Goal: Task Accomplishment & Management: Use online tool/utility

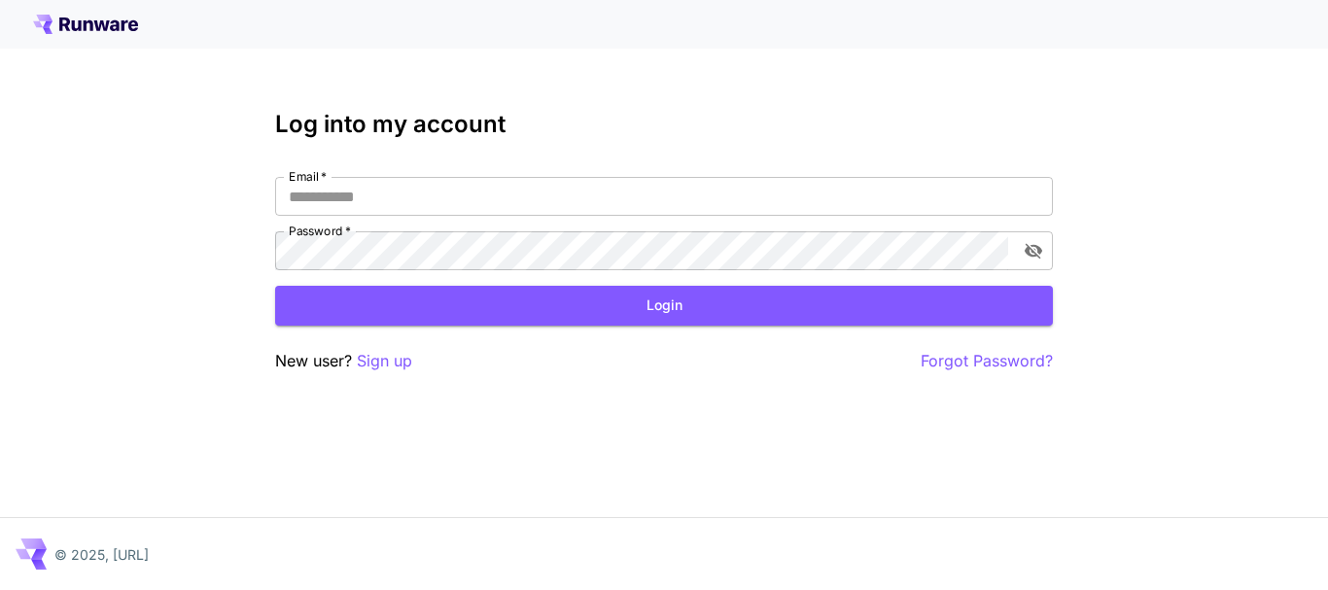
type input "**********"
click at [367, 317] on button "Login" at bounding box center [664, 306] width 778 height 40
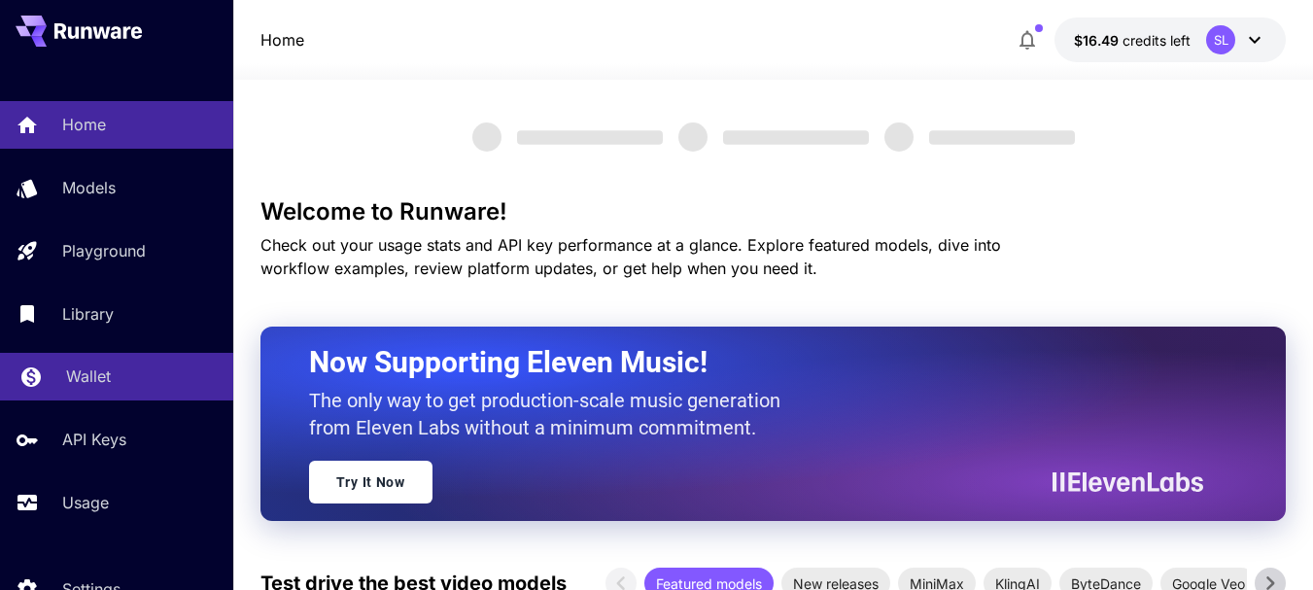
click at [96, 384] on p "Wallet" at bounding box center [88, 376] width 45 height 23
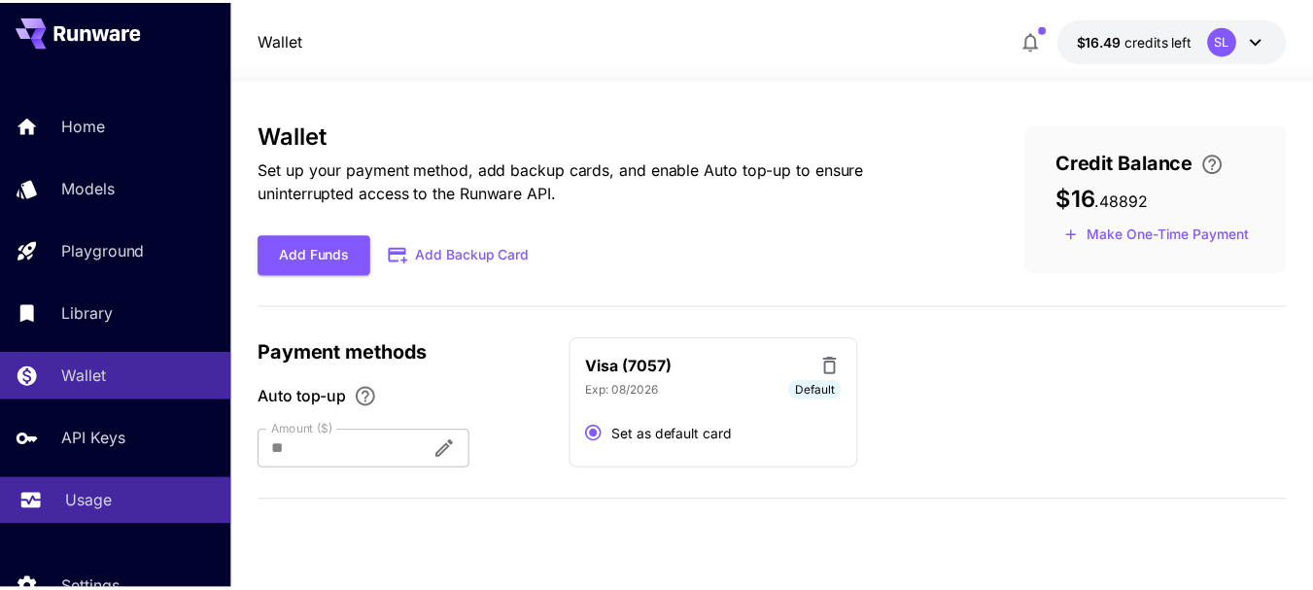
scroll to position [89, 0]
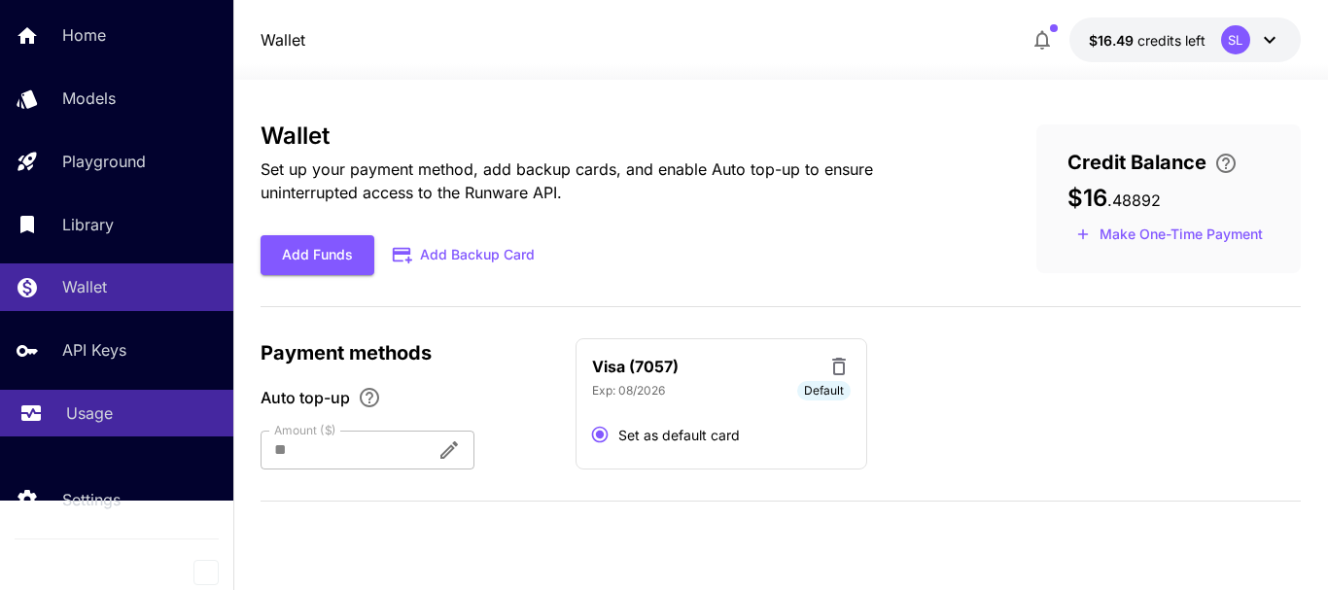
click at [104, 408] on p "Usage" at bounding box center [89, 413] width 47 height 23
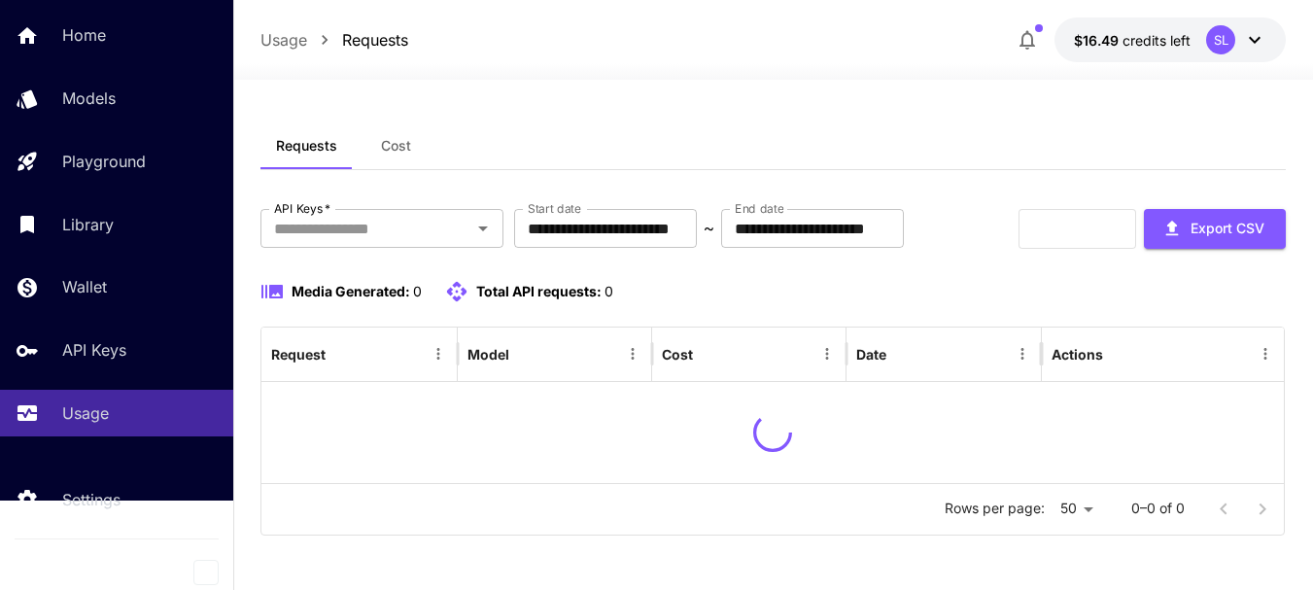
scroll to position [66, 0]
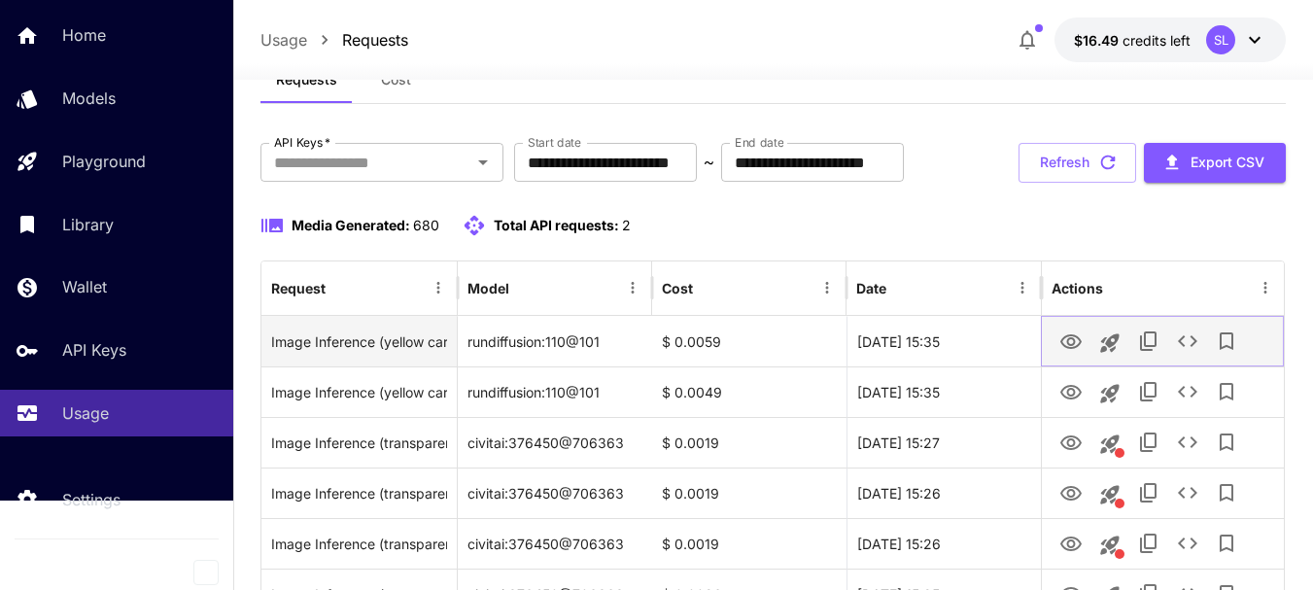
click at [1063, 354] on icon "View" at bounding box center [1071, 342] width 23 height 23
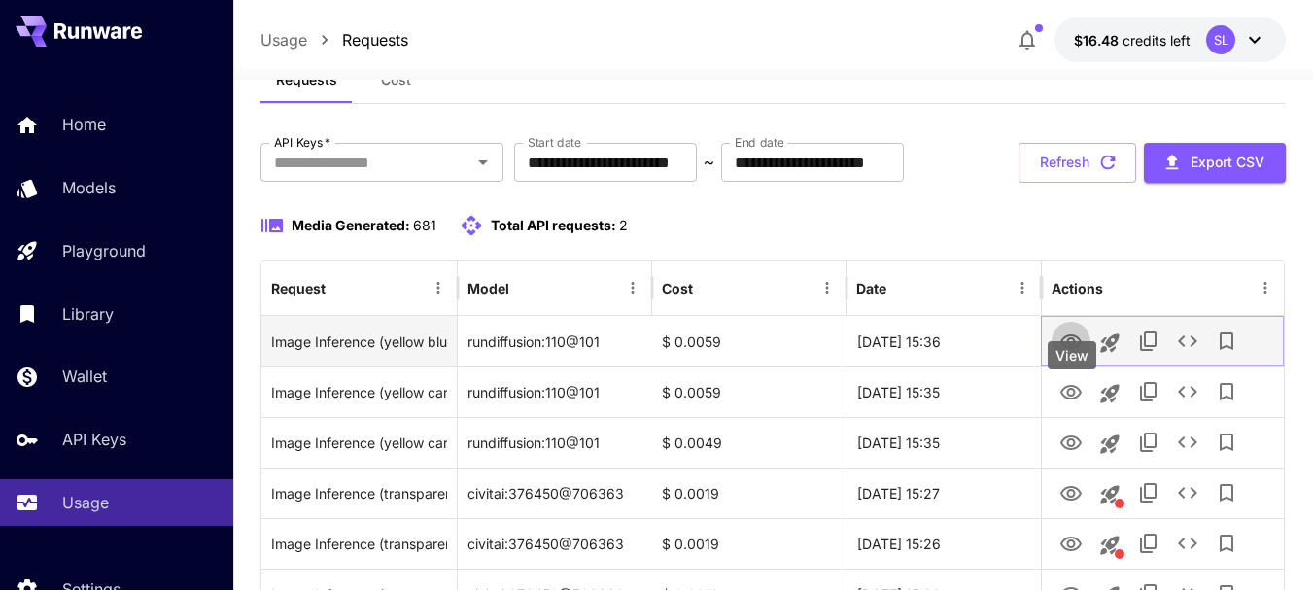
click at [1065, 354] on icon "View" at bounding box center [1071, 342] width 23 height 23
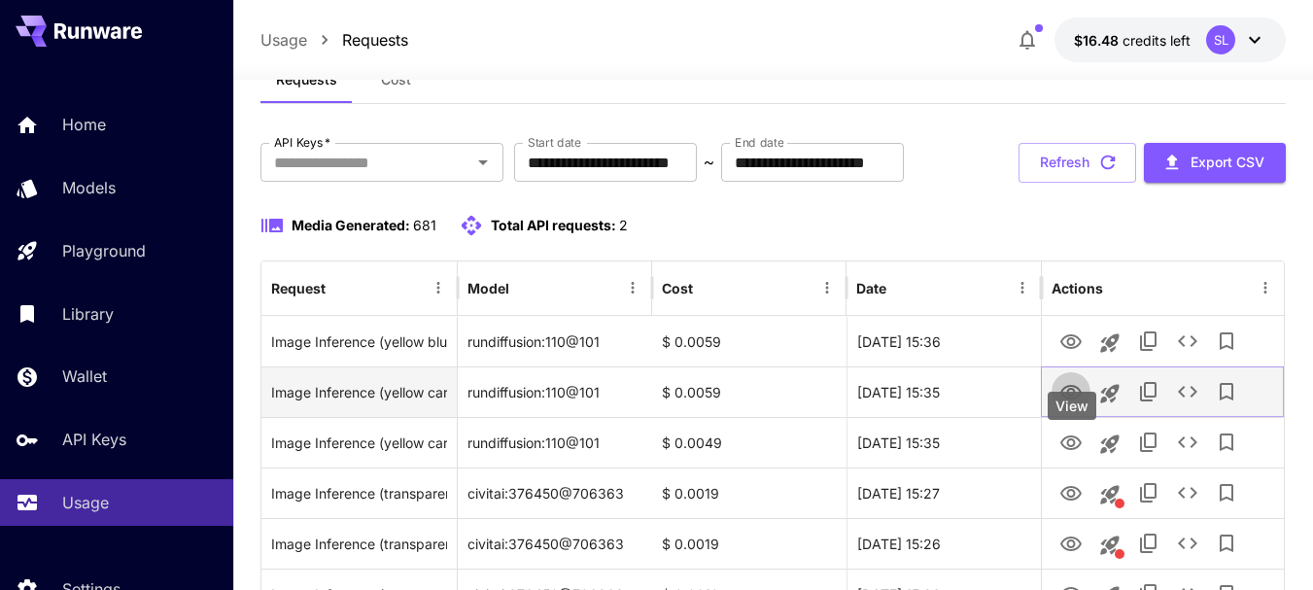
click at [1084, 411] on button "View" at bounding box center [1071, 391] width 39 height 40
click at [1076, 404] on icon "View" at bounding box center [1071, 392] width 23 height 23
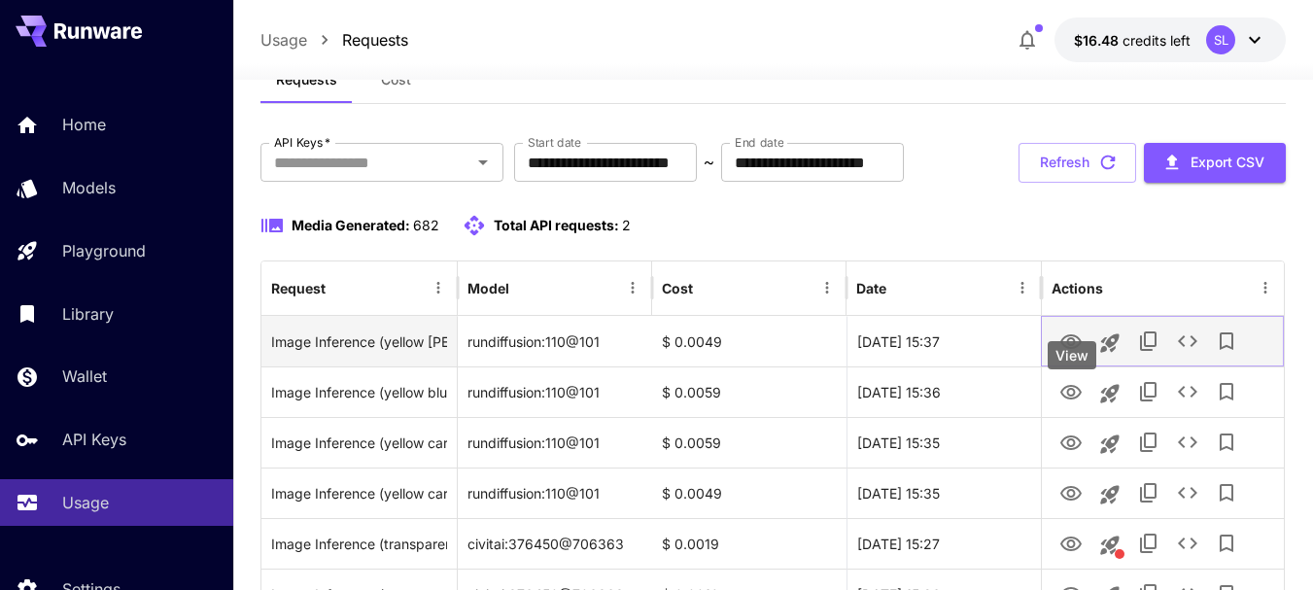
click at [1073, 354] on icon "View" at bounding box center [1071, 342] width 23 height 23
click at [1082, 361] on button "View" at bounding box center [1071, 341] width 39 height 40
click at [1082, 354] on icon "View" at bounding box center [1071, 342] width 23 height 23
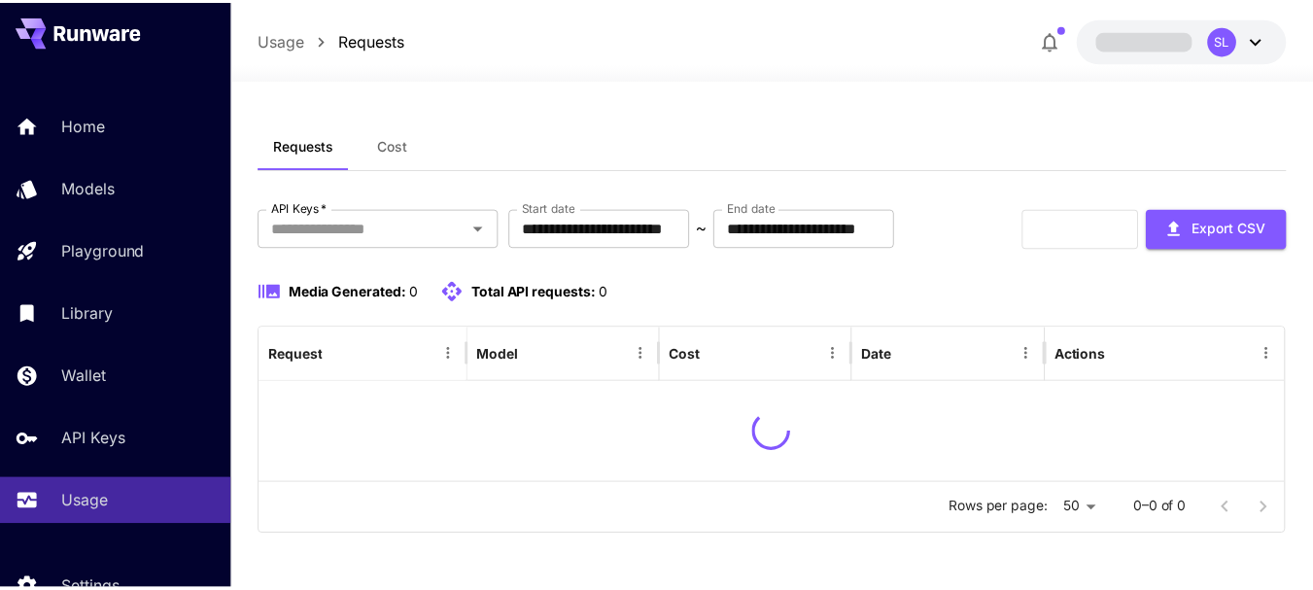
scroll to position [66, 0]
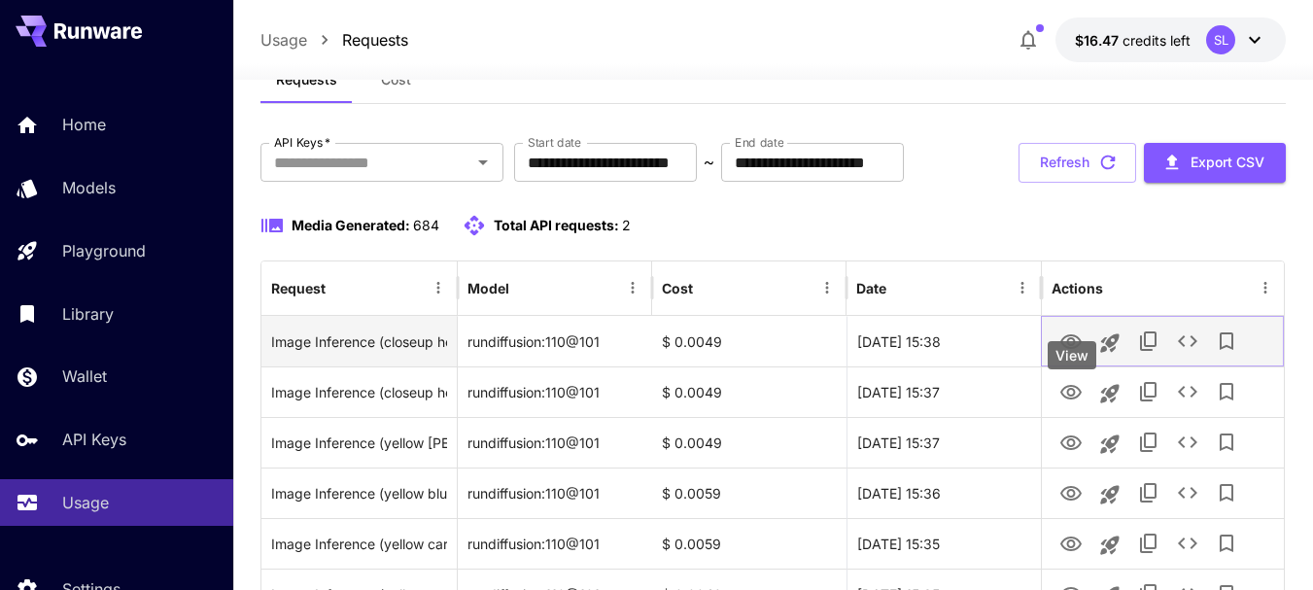
click at [1071, 349] on icon "View" at bounding box center [1071, 341] width 21 height 15
click at [1057, 361] on button "View" at bounding box center [1071, 341] width 39 height 40
click at [1059, 361] on button "View" at bounding box center [1071, 341] width 39 height 40
click at [1086, 361] on button "View" at bounding box center [1071, 341] width 39 height 40
click at [1078, 354] on icon "View" at bounding box center [1071, 342] width 23 height 23
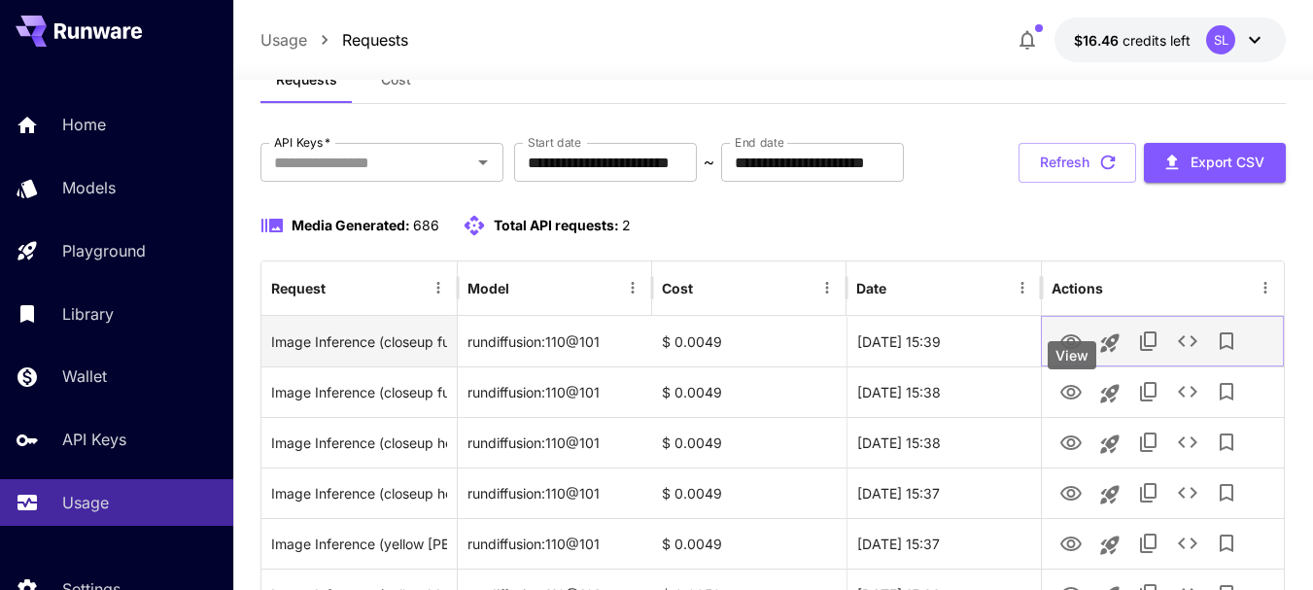
click at [1078, 354] on icon "View" at bounding box center [1071, 342] width 23 height 23
click at [1065, 349] on icon "View" at bounding box center [1071, 341] width 21 height 15
click at [1103, 355] on icon "Launch in playground" at bounding box center [1110, 343] width 23 height 23
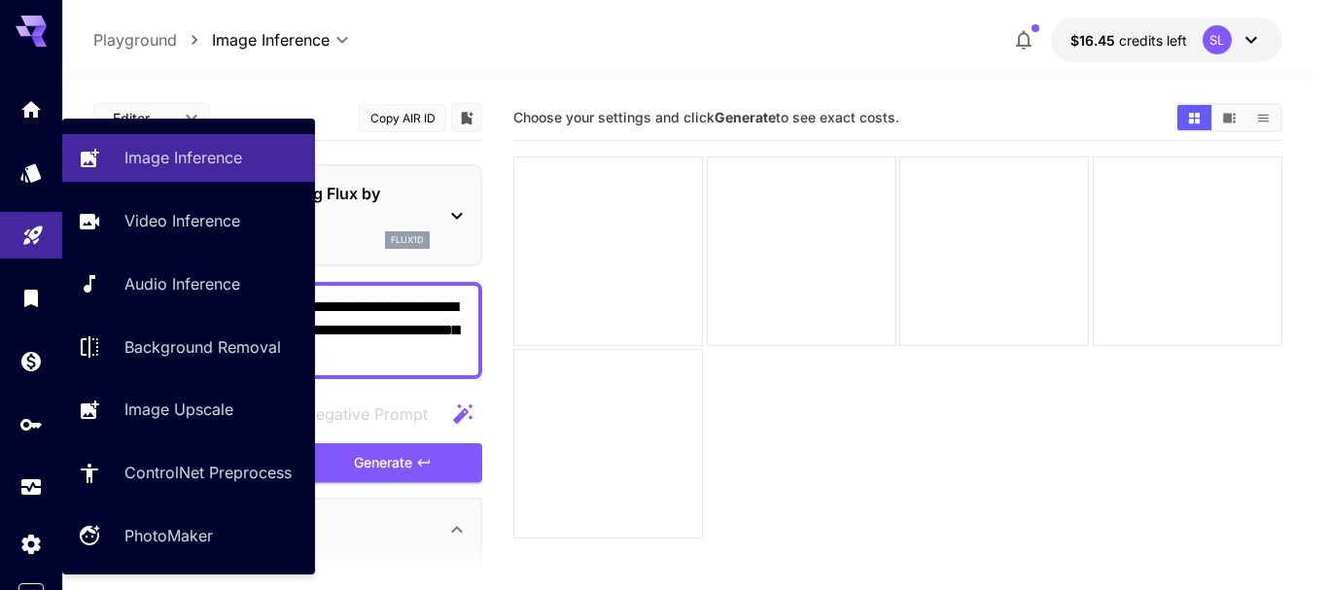
click at [34, 231] on icon "Playground" at bounding box center [32, 230] width 18 height 18
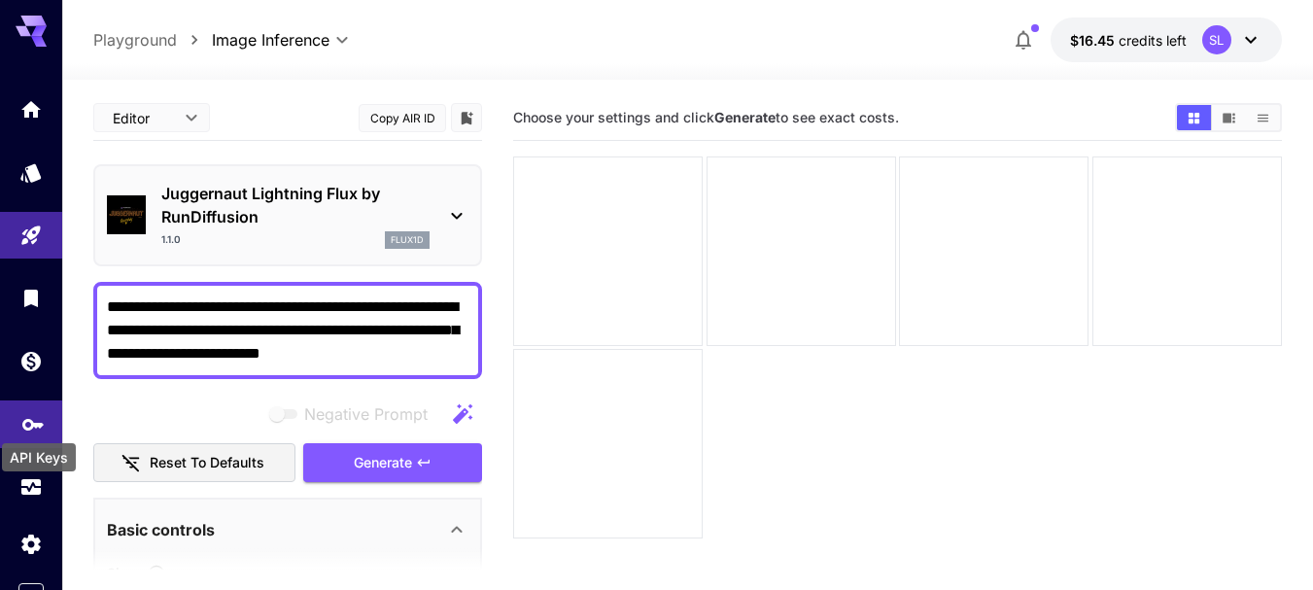
click at [21, 459] on div "API Keys" at bounding box center [39, 457] width 74 height 28
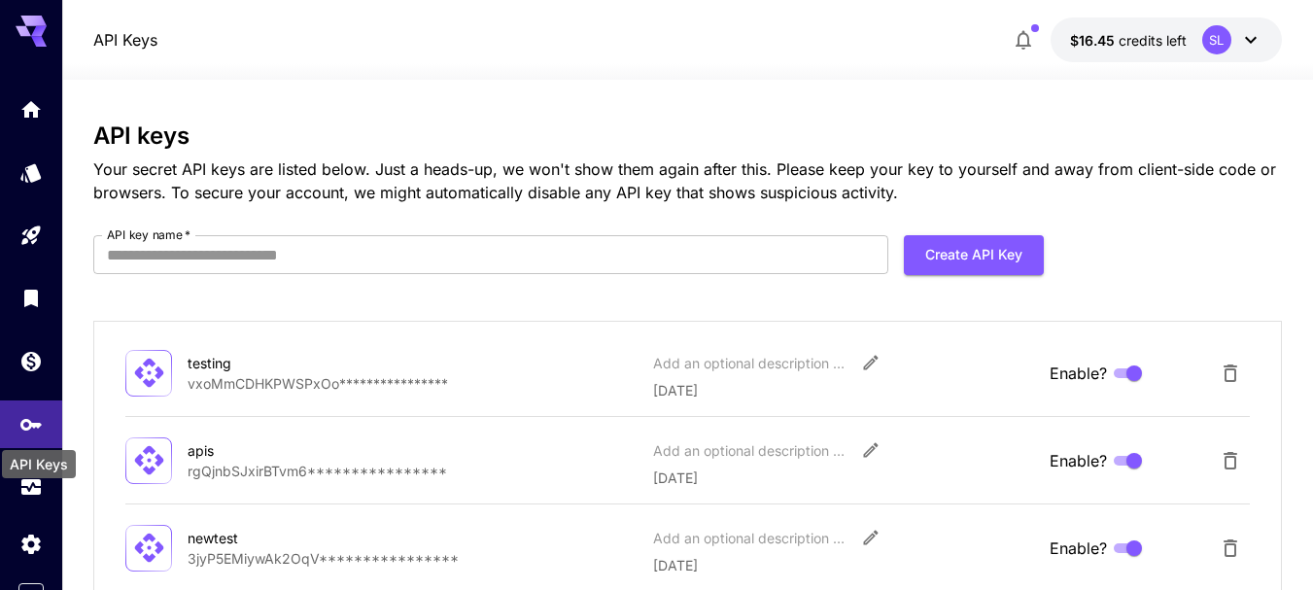
click at [29, 474] on div "API Keys" at bounding box center [39, 464] width 74 height 28
click at [33, 489] on icon "Usage" at bounding box center [32, 484] width 19 height 10
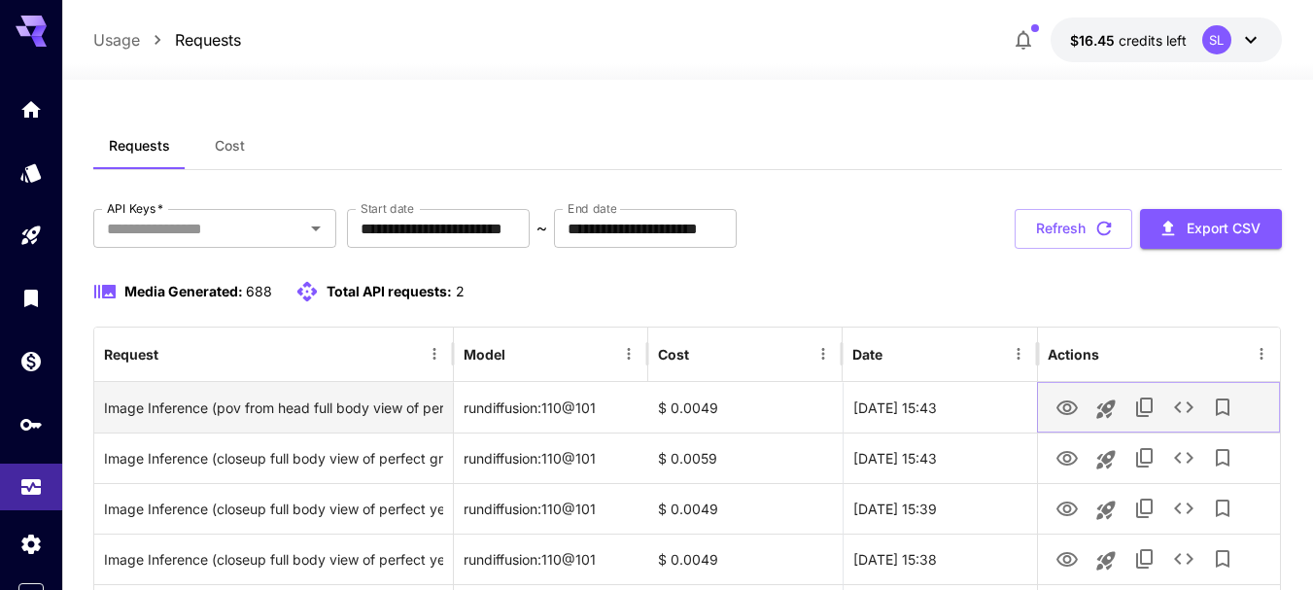
click at [1070, 400] on icon "View" at bounding box center [1067, 408] width 23 height 23
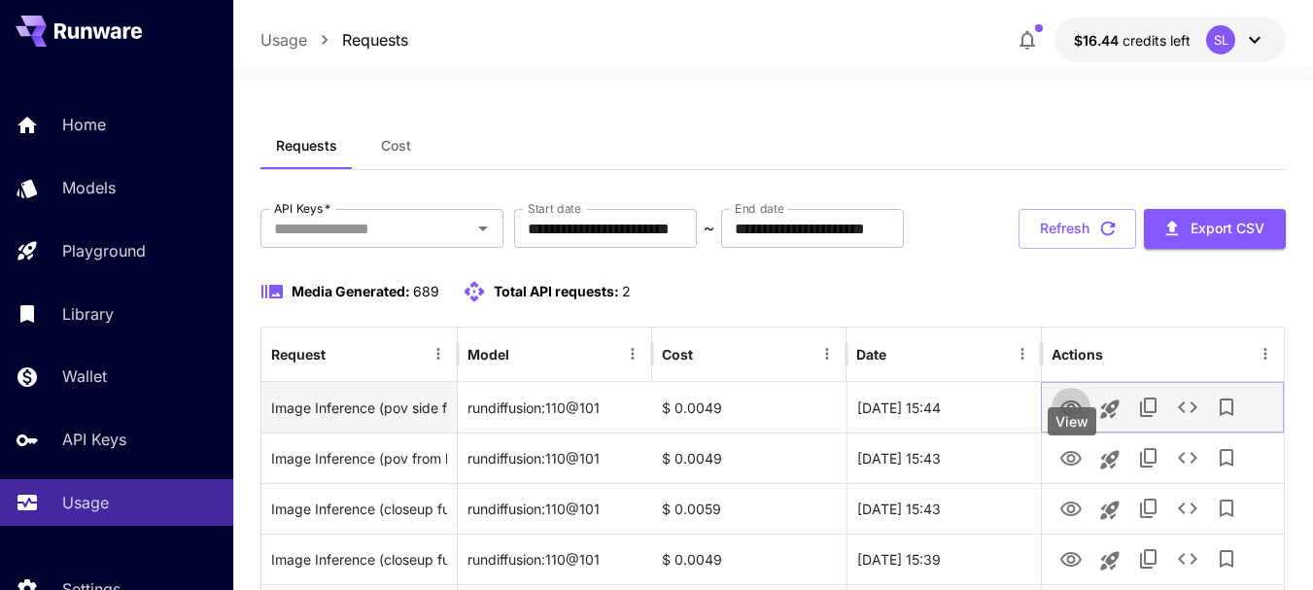
click at [1076, 420] on icon "View" at bounding box center [1071, 408] width 23 height 23
drag, startPoint x: 1061, startPoint y: 472, endPoint x: 1064, endPoint y: 462, distance: 11.1
click at [1064, 420] on icon "View" at bounding box center [1071, 408] width 23 height 23
click at [1065, 420] on icon "View" at bounding box center [1071, 408] width 23 height 23
click at [1065, 415] on icon "View" at bounding box center [1071, 408] width 21 height 15
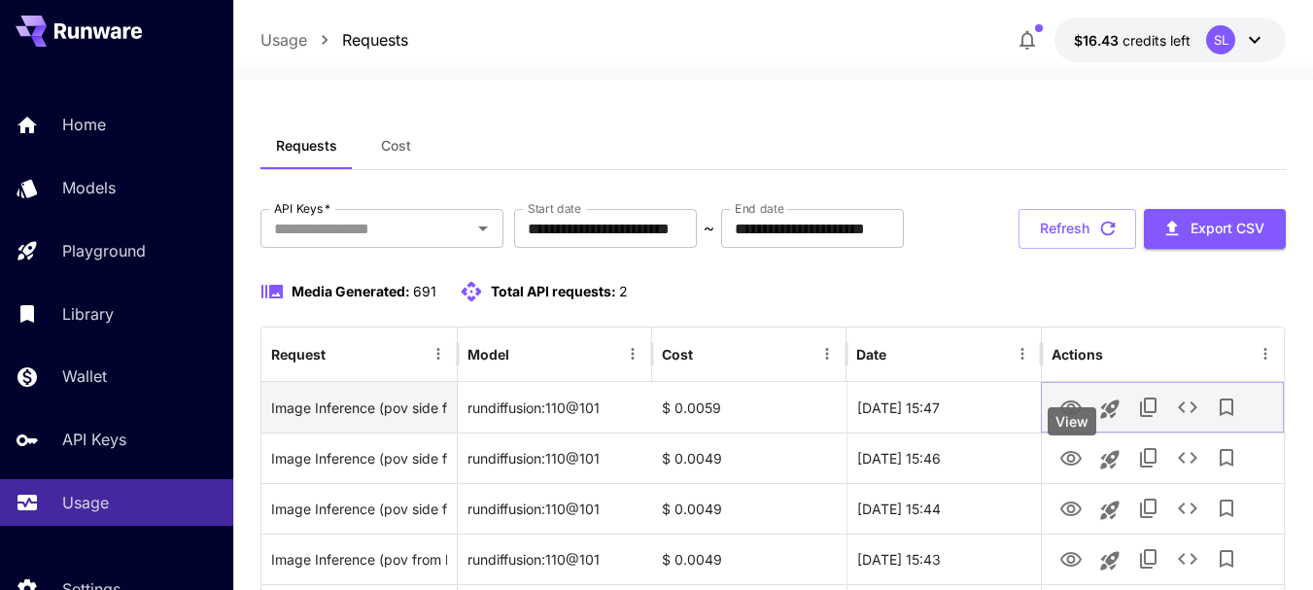
click at [1059, 427] on button "View" at bounding box center [1071, 407] width 39 height 40
click at [1076, 415] on icon "View" at bounding box center [1071, 408] width 21 height 15
click at [1074, 415] on icon "View" at bounding box center [1071, 408] width 21 height 15
click at [1075, 415] on icon "View" at bounding box center [1071, 408] width 21 height 15
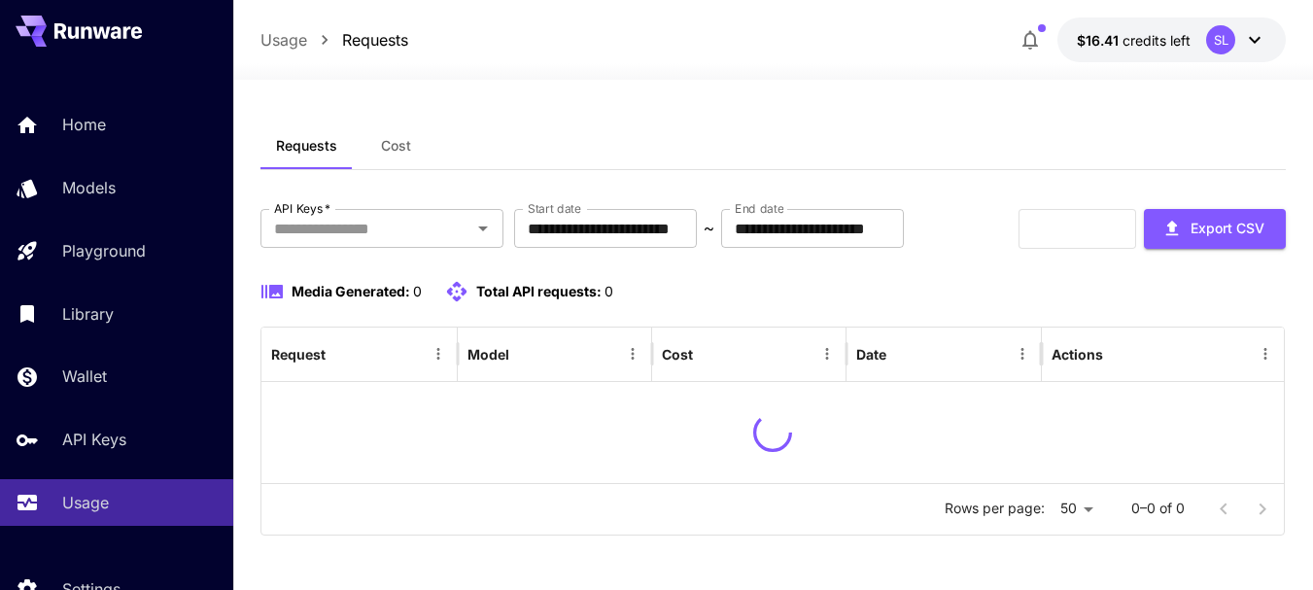
scroll to position [66, 0]
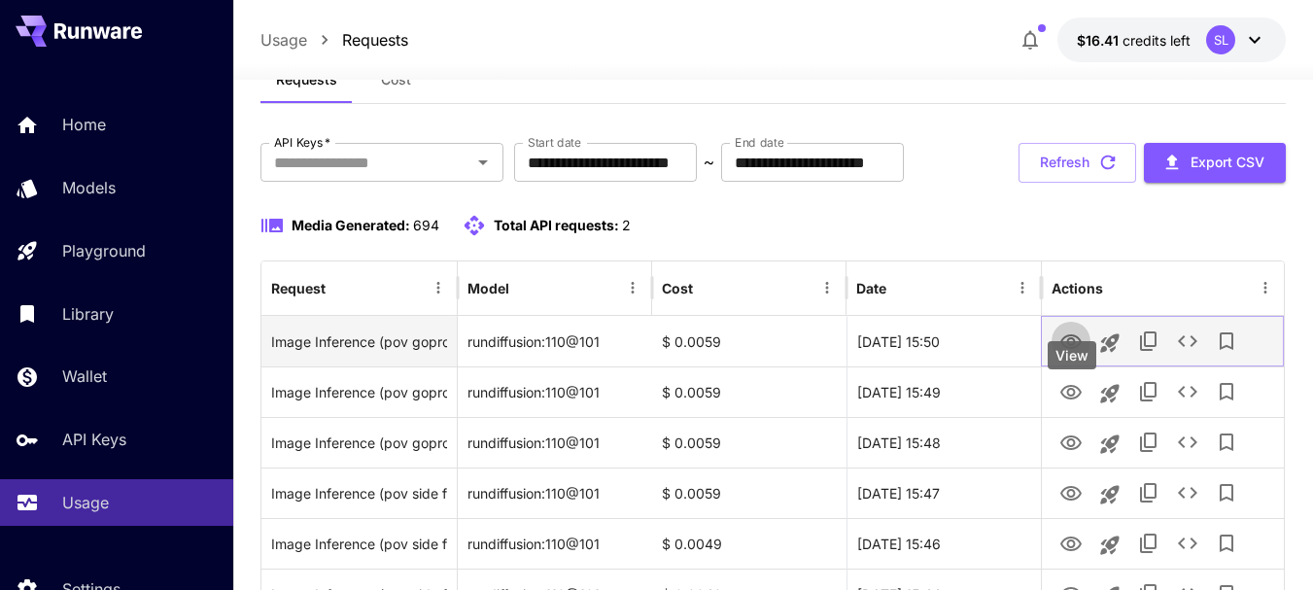
click at [1067, 349] on icon "View" at bounding box center [1071, 341] width 21 height 15
click at [1072, 349] on icon "View" at bounding box center [1071, 341] width 21 height 15
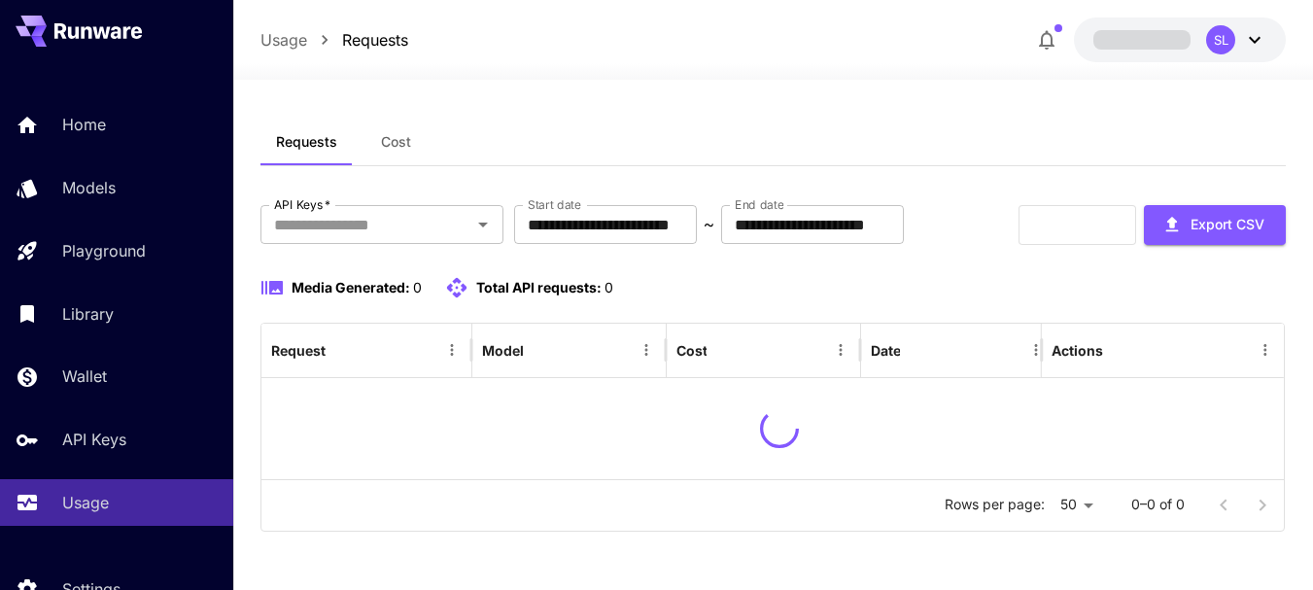
scroll to position [66, 0]
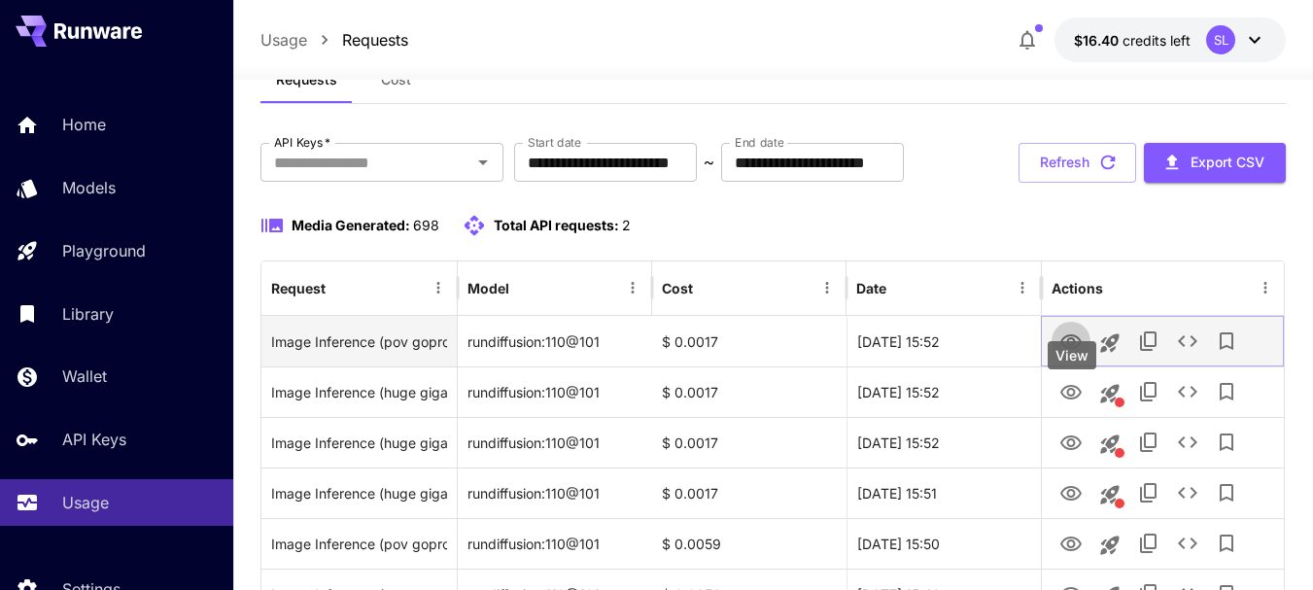
click at [1065, 354] on icon "View" at bounding box center [1071, 342] width 23 height 23
click at [1076, 354] on icon "View" at bounding box center [1071, 342] width 23 height 23
click at [1065, 353] on link "View" at bounding box center [1071, 341] width 23 height 24
click at [1062, 361] on button "View" at bounding box center [1071, 341] width 39 height 40
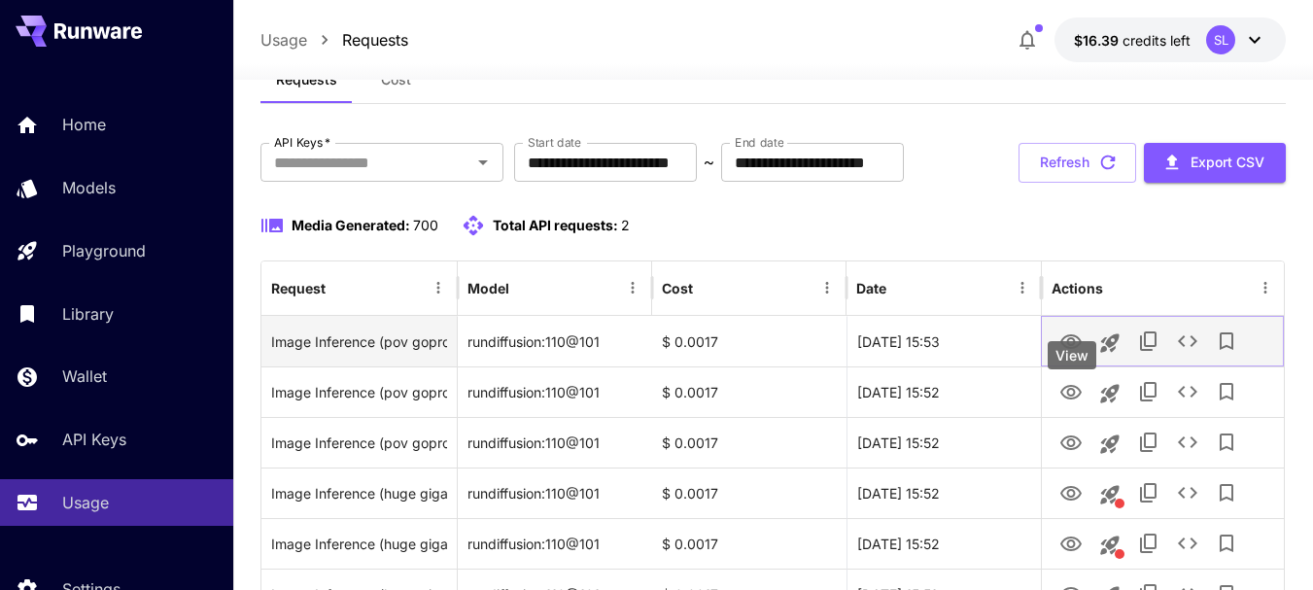
click at [1062, 361] on button "View" at bounding box center [1071, 341] width 39 height 40
click at [1062, 354] on icon "View" at bounding box center [1071, 342] width 23 height 23
click at [1077, 354] on icon "View" at bounding box center [1071, 342] width 23 height 23
click at [1067, 349] on icon "View" at bounding box center [1071, 341] width 21 height 15
click at [1078, 349] on icon "View" at bounding box center [1071, 341] width 21 height 15
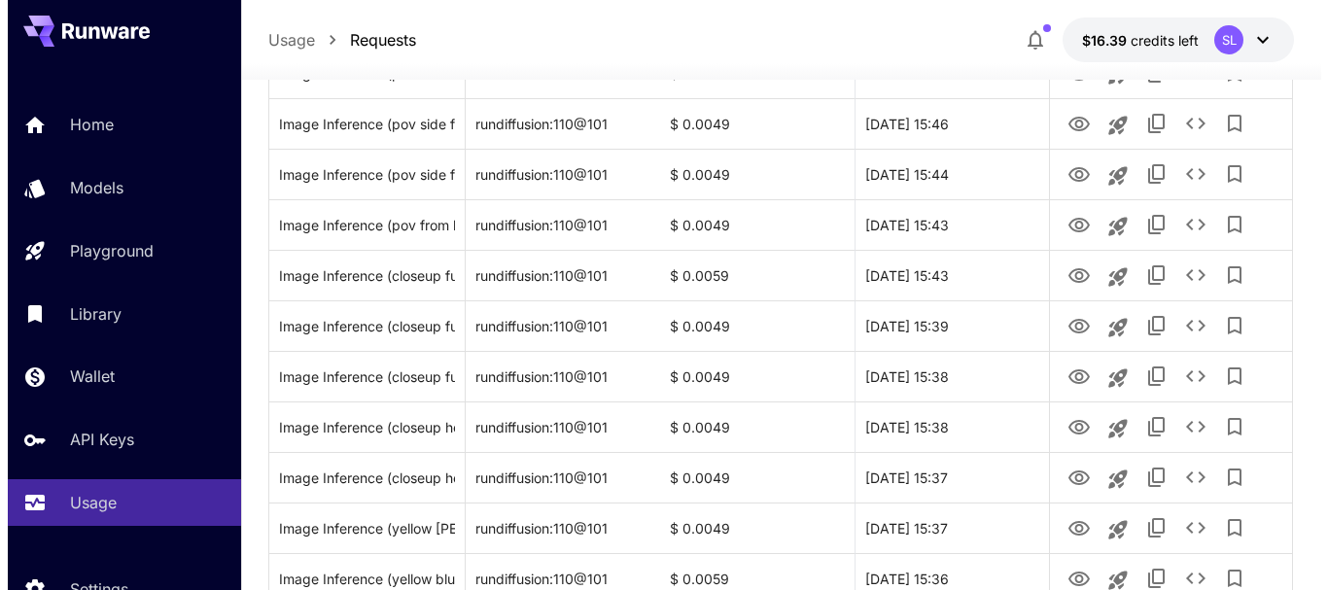
scroll to position [1427, 0]
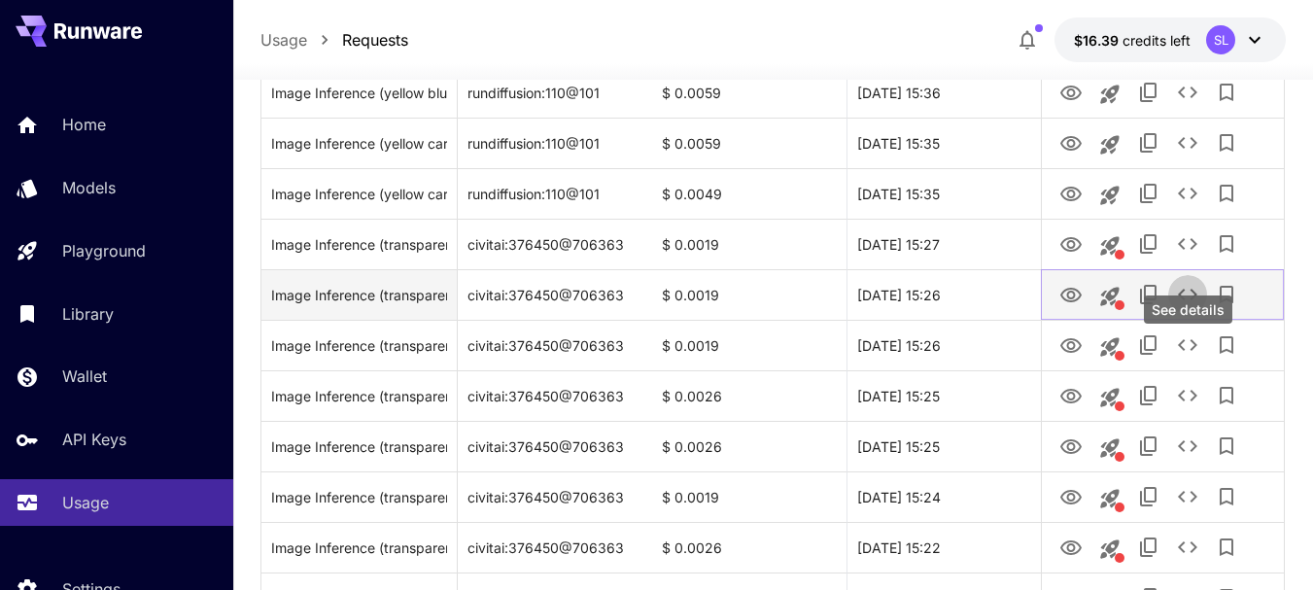
click at [1192, 306] on icon "See details" at bounding box center [1187, 294] width 23 height 23
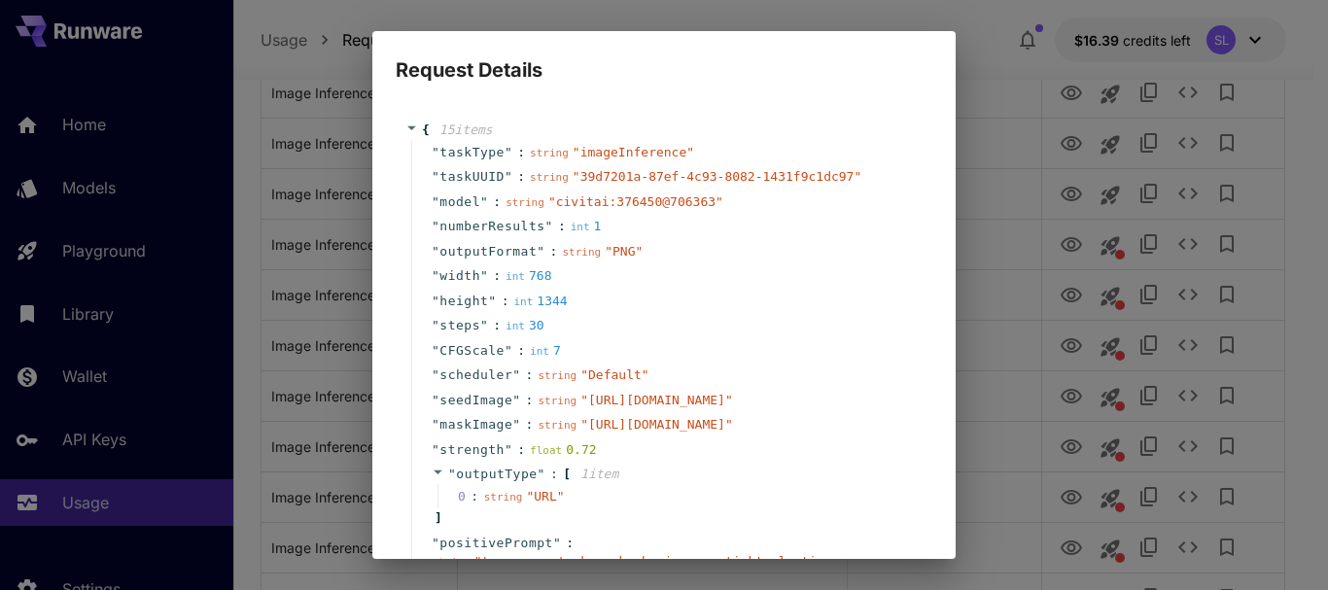
scroll to position [246, 0]
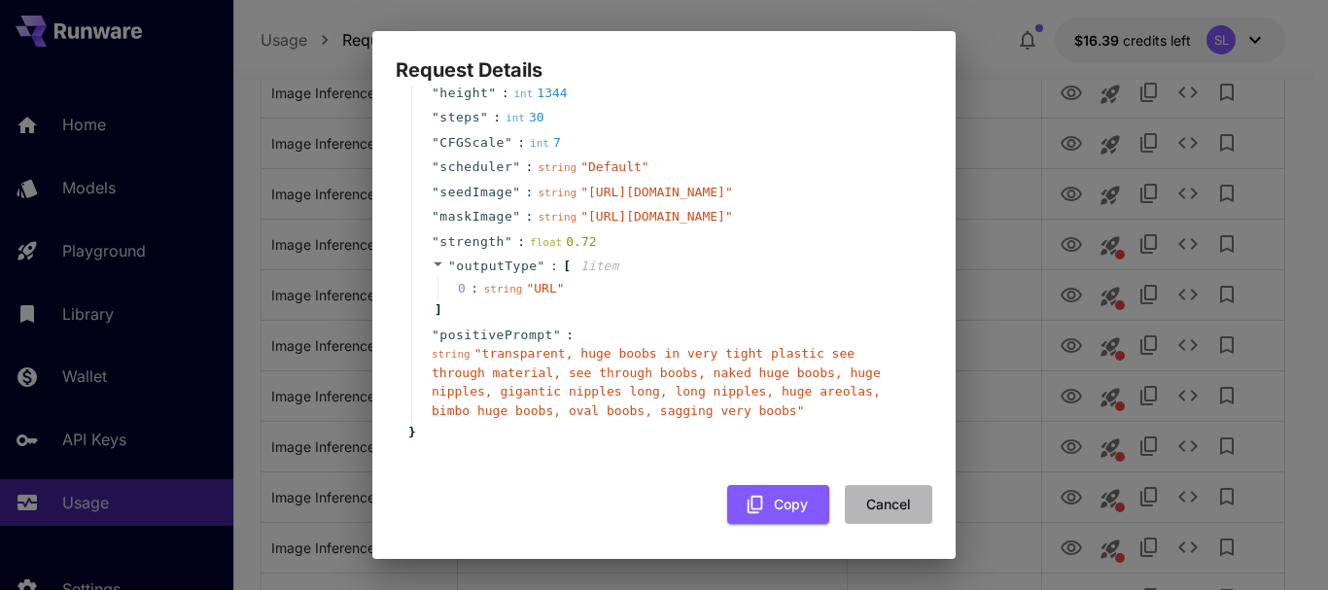
click at [874, 501] on button "Cancel" at bounding box center [888, 505] width 87 height 40
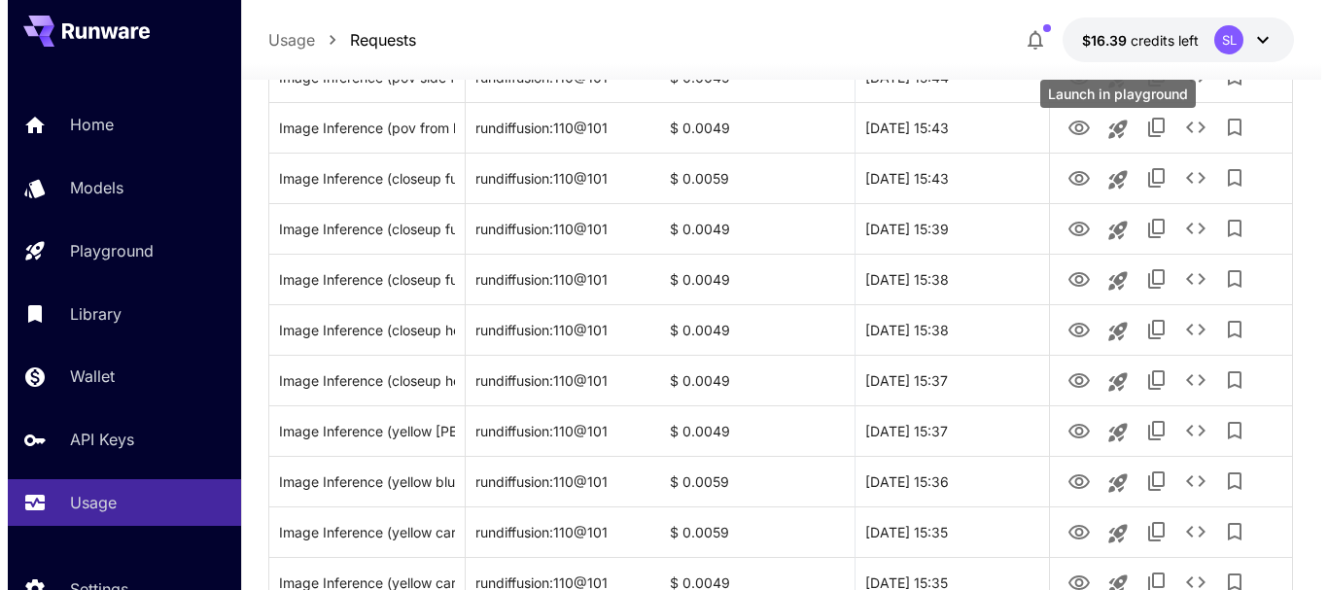
scroll to position [844, 0]
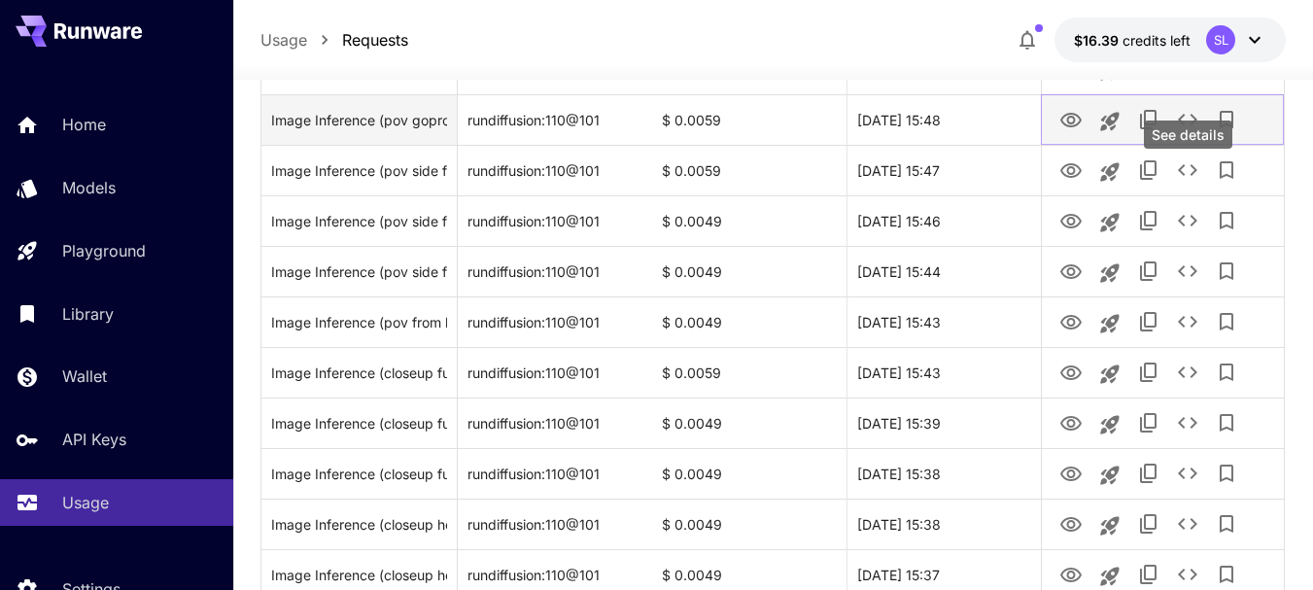
click at [1197, 131] on icon "See details" at bounding box center [1187, 119] width 23 height 23
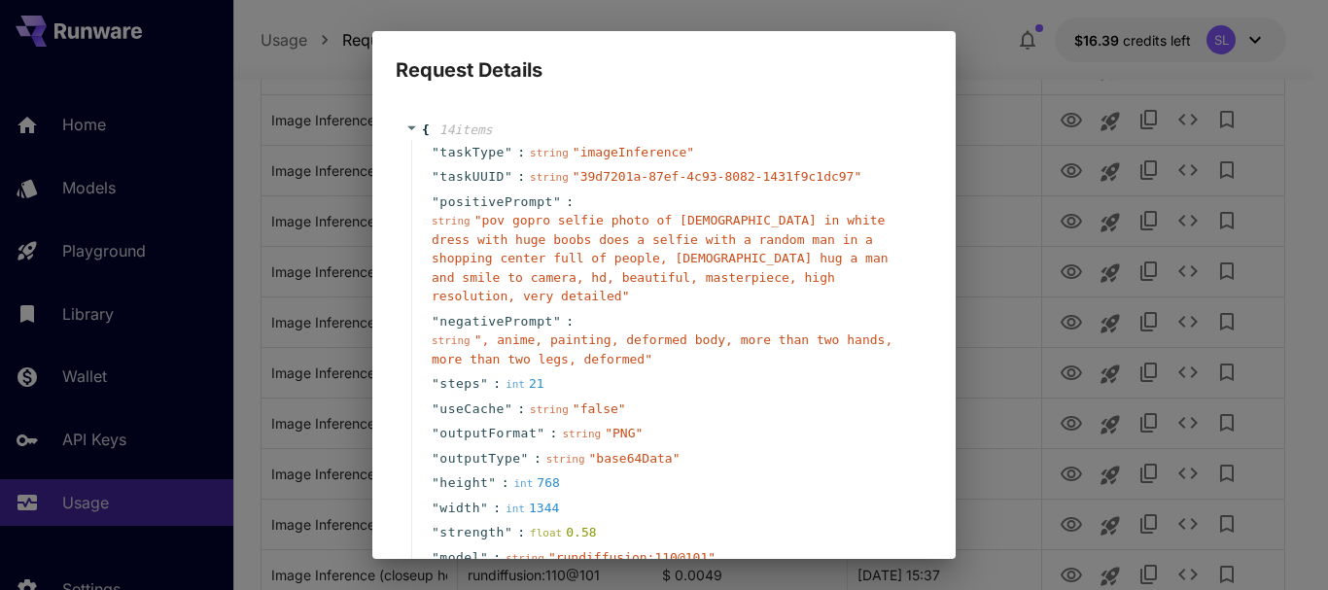
click at [1011, 250] on div "Request Details { 14 item s " taskType " : string " imageInference " " taskUUID…" at bounding box center [664, 295] width 1328 height 590
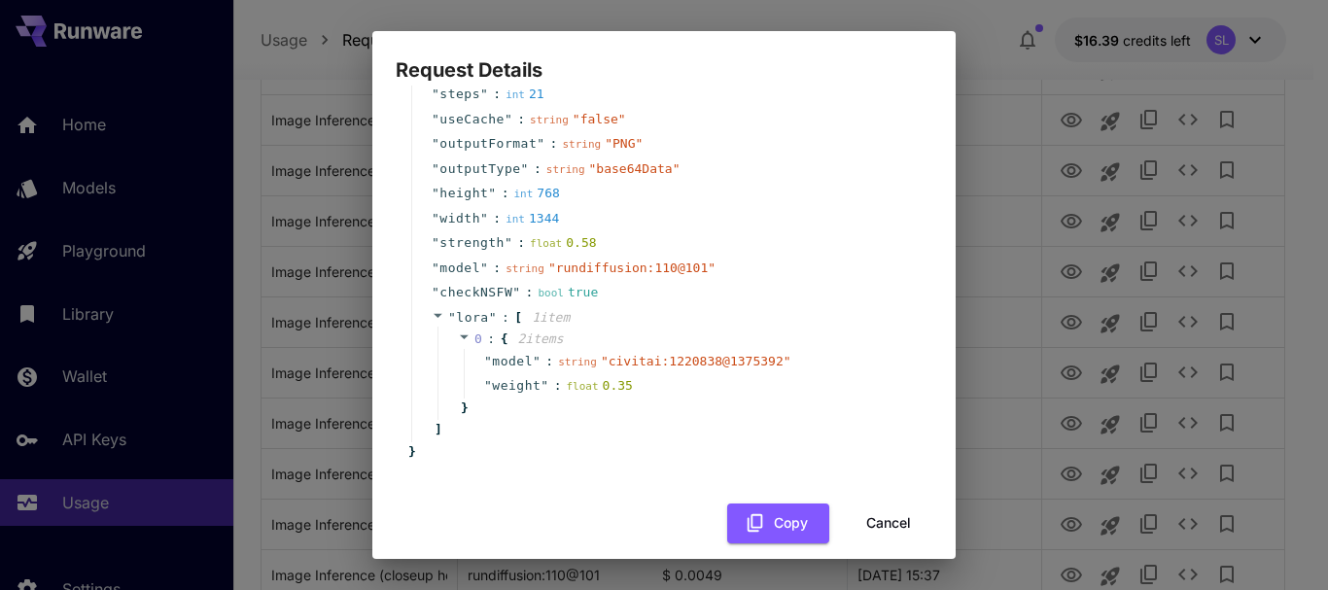
click at [895, 504] on div "{ 14 item s " taskType " : string " imageInference " " taskUUID " : string " 39…" at bounding box center [664, 177] width 537 height 732
click at [894, 504] on button "Cancel" at bounding box center [888, 524] width 87 height 40
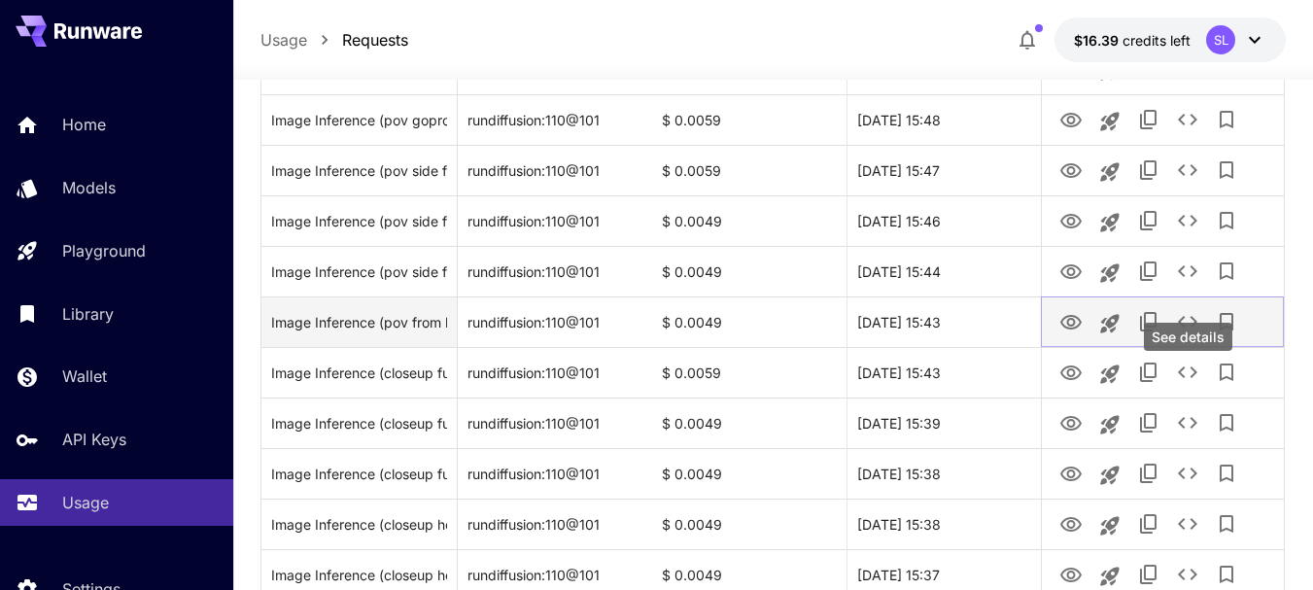
click at [1195, 333] on icon "See details" at bounding box center [1187, 321] width 23 height 23
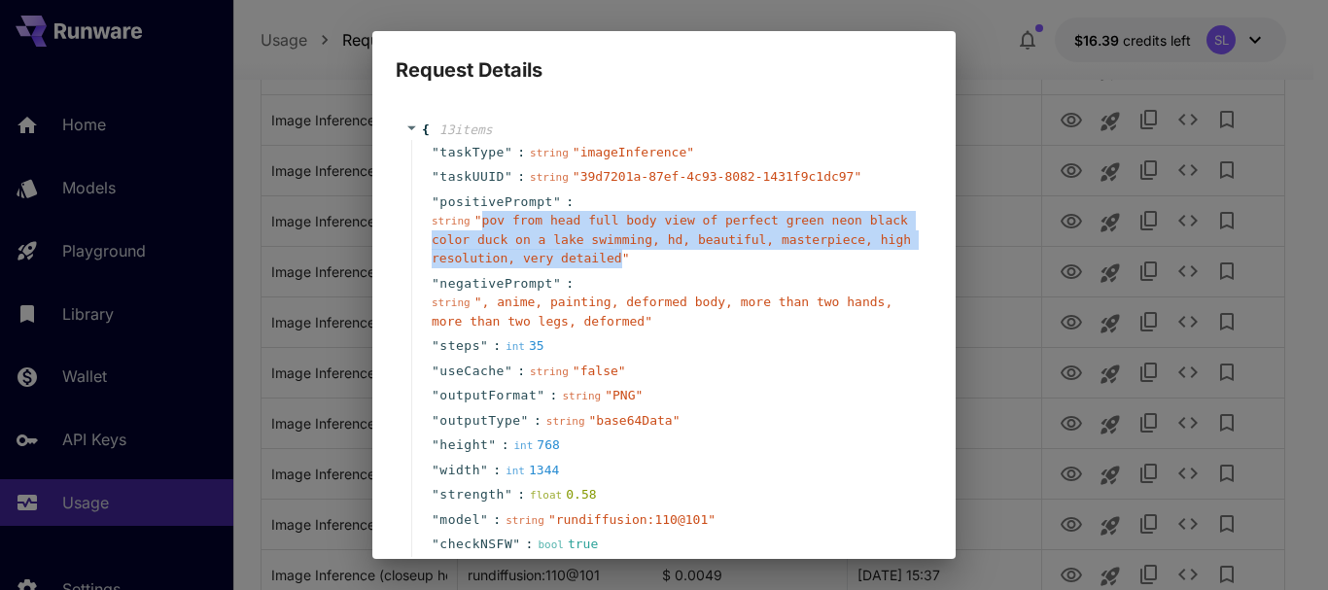
drag, startPoint x: 476, startPoint y: 220, endPoint x: 603, endPoint y: 265, distance: 134.4
click at [603, 265] on div "string " pov from head full body view of perfect green neon black color duck on…" at bounding box center [672, 239] width 480 height 57
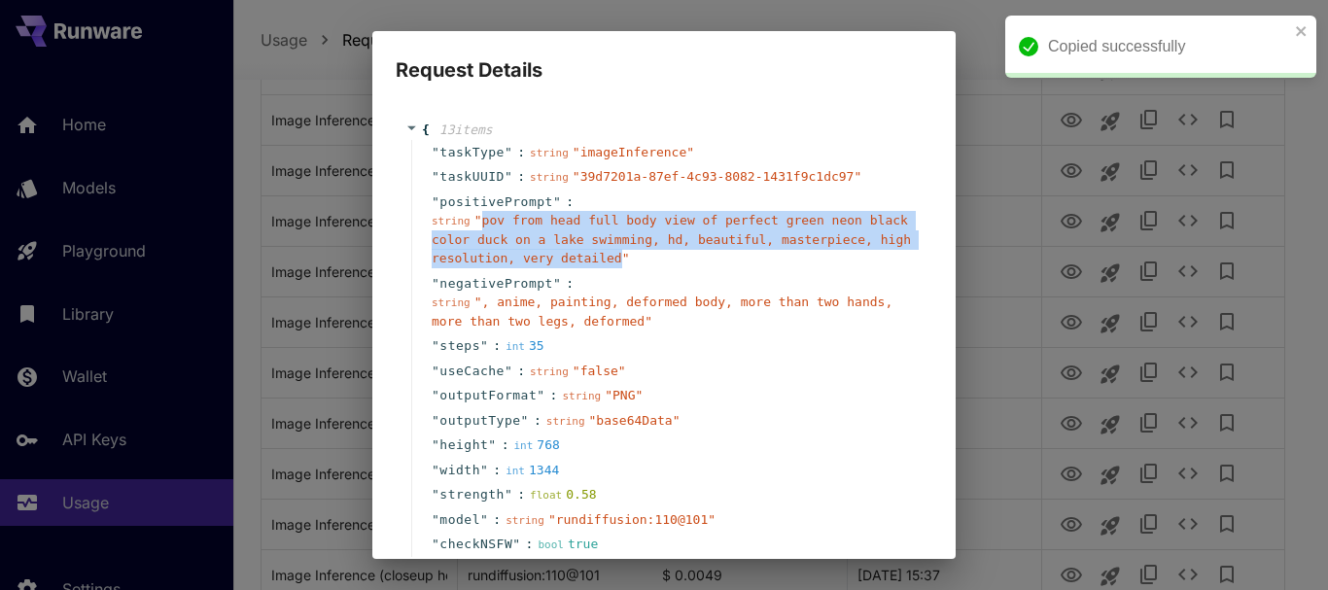
copy span "pov from head full body view of perfect green neon black color duck on a lake s…"
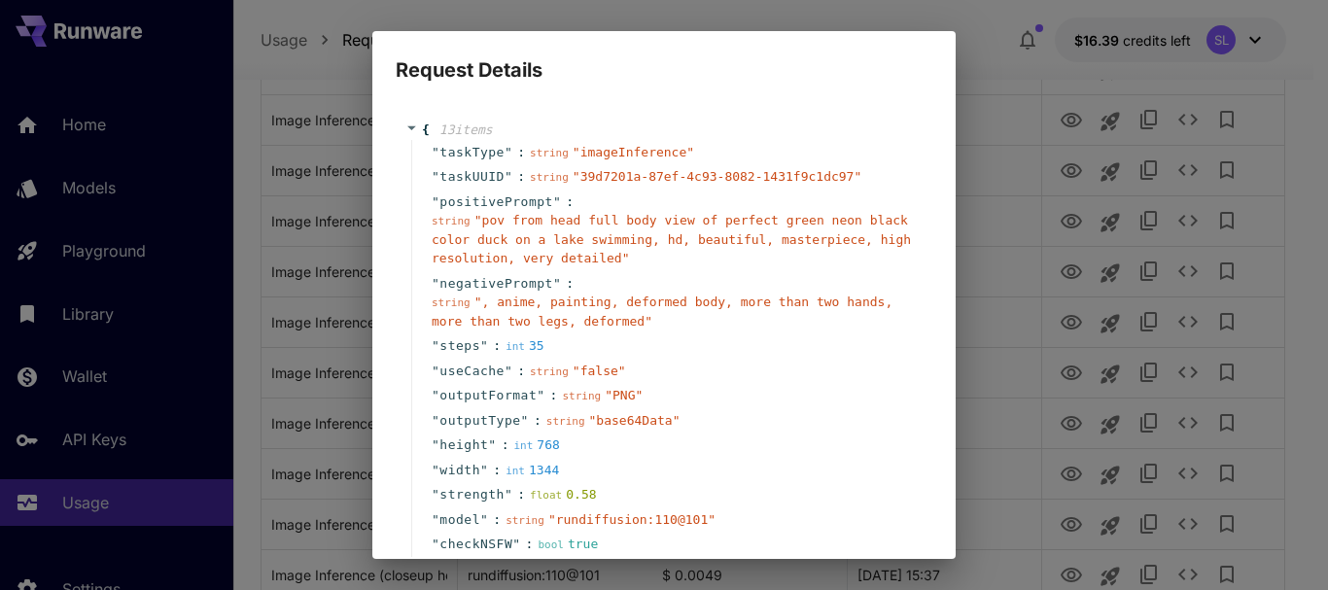
click at [1030, 80] on div "Request Details { 13 item s " taskType " : string " imageInference " " taskUUID…" at bounding box center [664, 295] width 1328 height 590
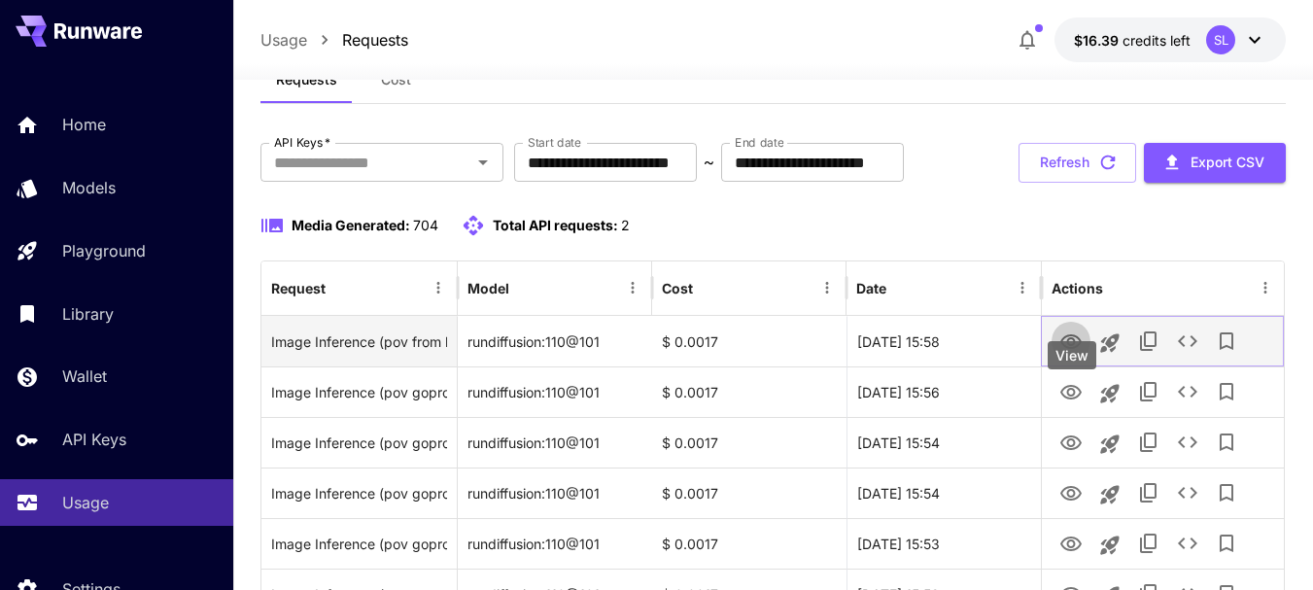
click at [1075, 349] on icon "View" at bounding box center [1071, 341] width 21 height 15
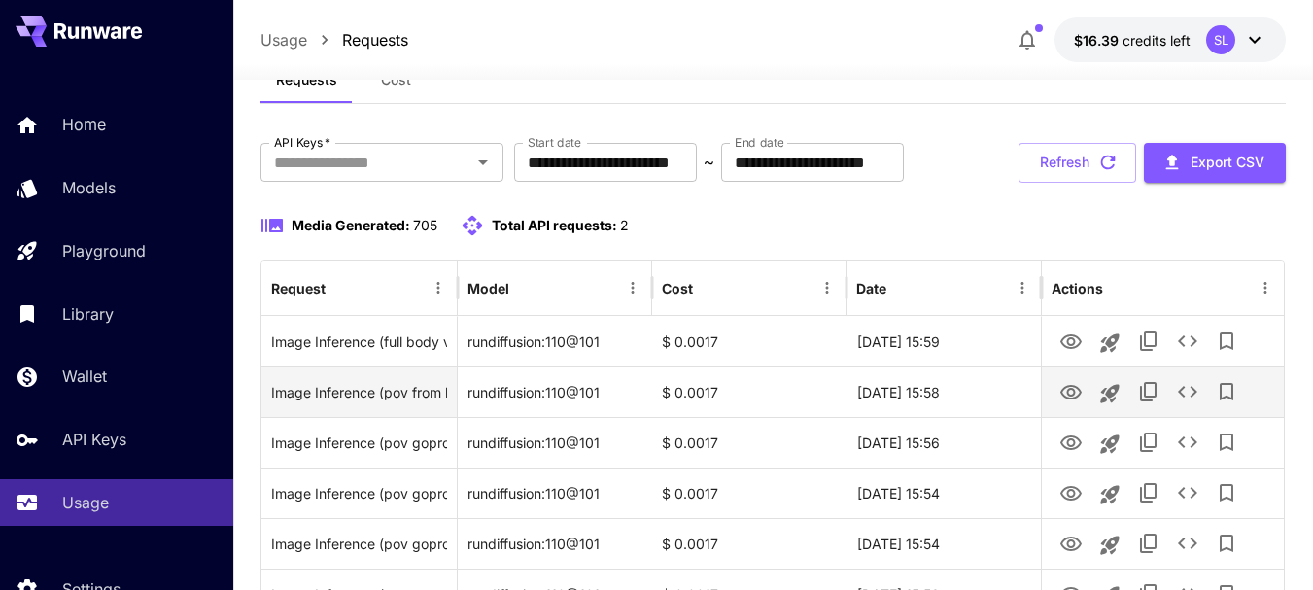
scroll to position [163, 0]
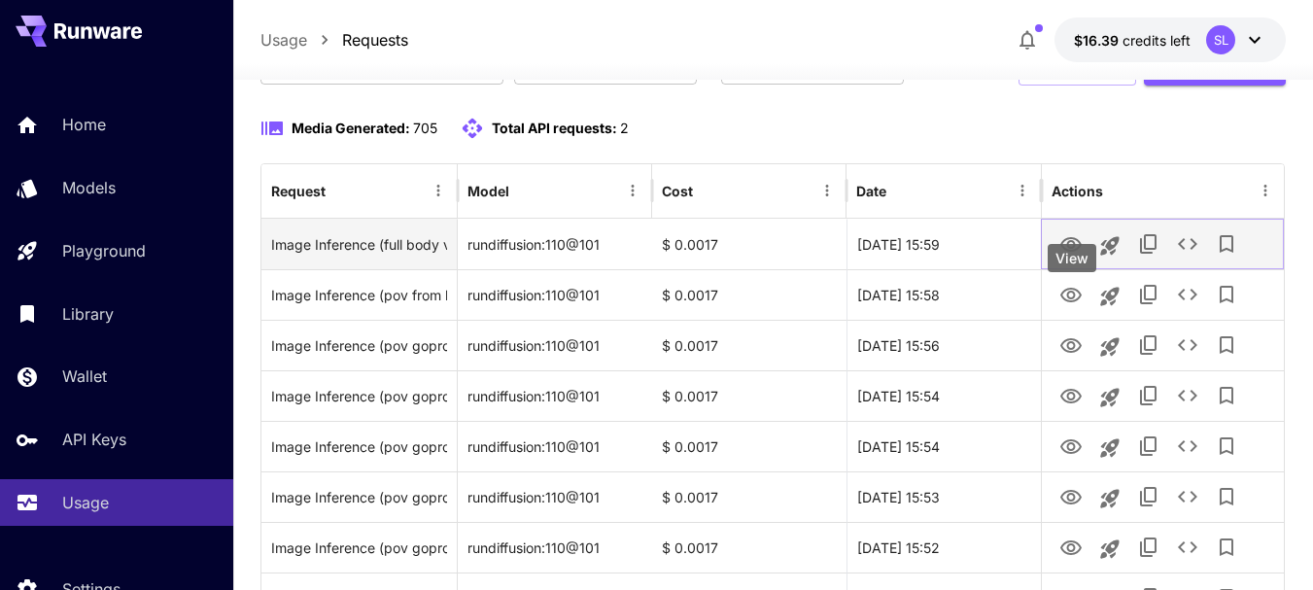
click at [1082, 257] on icon "View" at bounding box center [1071, 244] width 23 height 23
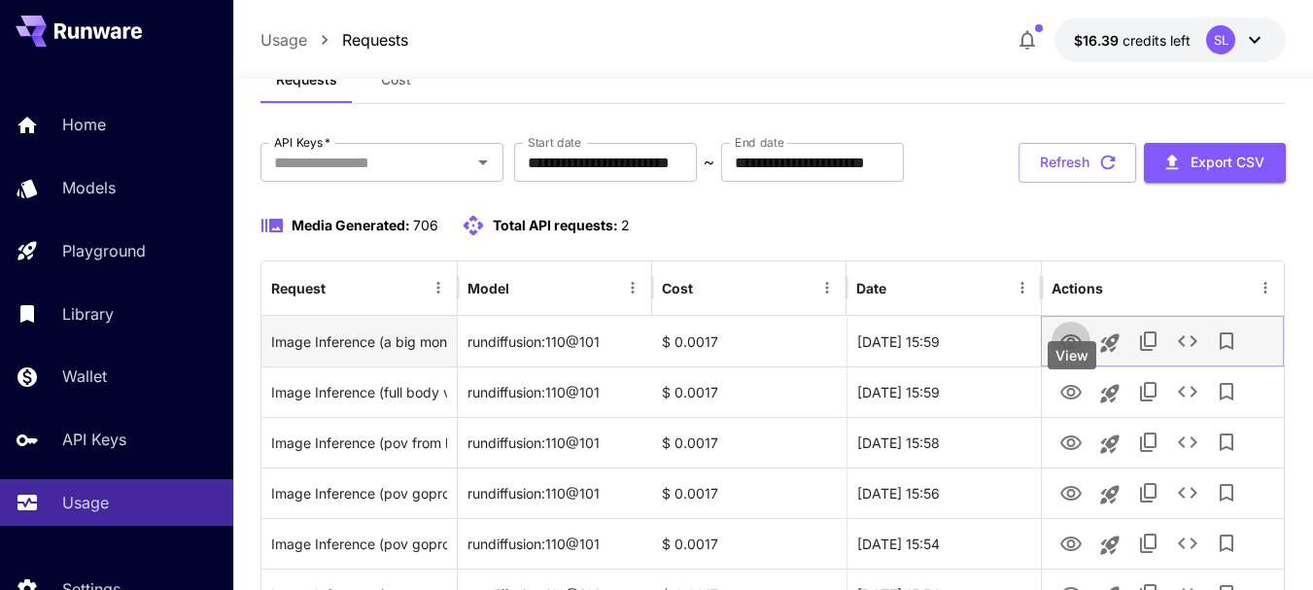
click at [1074, 354] on icon "View" at bounding box center [1071, 342] width 23 height 23
click at [1067, 354] on icon "View" at bounding box center [1071, 342] width 23 height 23
click at [1089, 361] on button "View" at bounding box center [1071, 341] width 39 height 40
click at [1078, 354] on icon "View" at bounding box center [1071, 342] width 23 height 23
click at [1065, 354] on icon "View" at bounding box center [1071, 342] width 23 height 23
